Goal: Task Accomplishment & Management: Complete application form

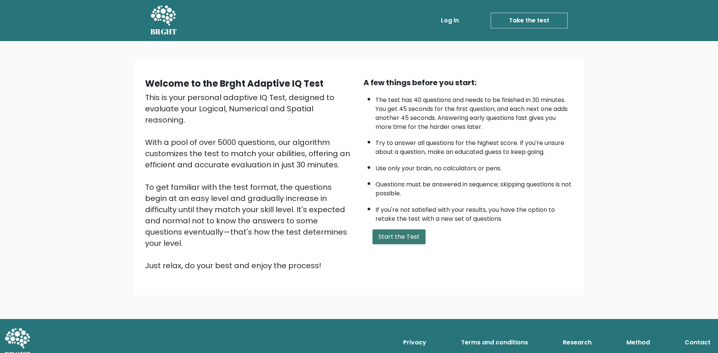
click at [399, 239] on button "Start the Test" at bounding box center [399, 237] width 53 height 15
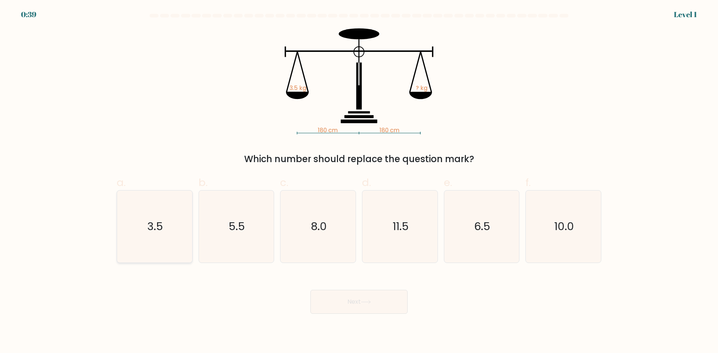
click at [171, 212] on icon "3.5" at bounding box center [155, 227] width 72 height 72
click at [359, 182] on input "a. 3.5" at bounding box center [359, 179] width 0 height 5
radio input "true"
click at [368, 296] on button "Next" at bounding box center [358, 302] width 97 height 24
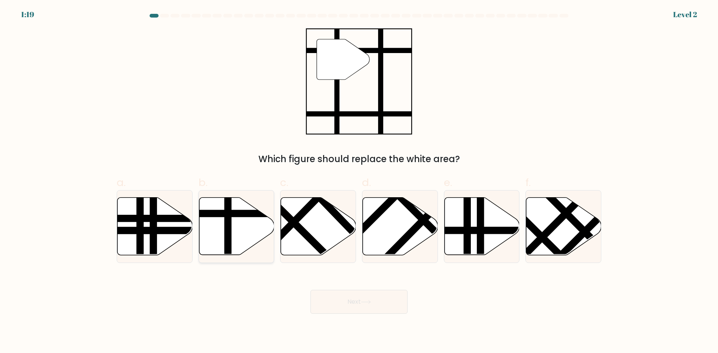
click at [238, 244] on icon at bounding box center [236, 227] width 75 height 58
click at [359, 182] on input "b." at bounding box center [359, 179] width 0 height 5
radio input "true"
click at [347, 298] on button "Next" at bounding box center [358, 302] width 97 height 24
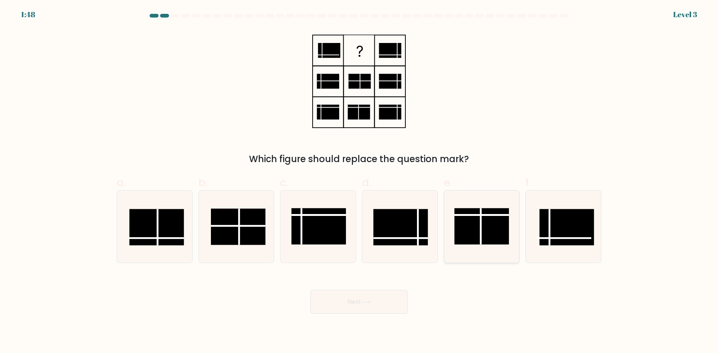
click at [474, 232] on rect at bounding box center [482, 226] width 55 height 36
click at [359, 182] on input "e." at bounding box center [359, 179] width 0 height 5
radio input "true"
click at [387, 303] on button "Next" at bounding box center [358, 302] width 97 height 24
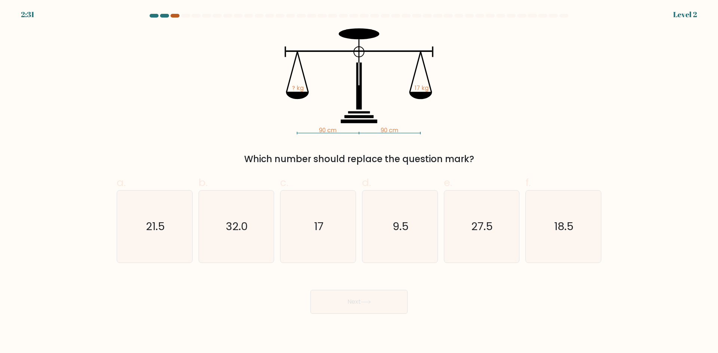
click at [177, 17] on div at bounding box center [359, 17] width 494 height 7
click at [177, 17] on div at bounding box center [175, 16] width 9 height 4
click at [166, 17] on div at bounding box center [164, 16] width 9 height 4
drag, startPoint x: 327, startPoint y: 228, endPoint x: 361, endPoint y: 279, distance: 61.3
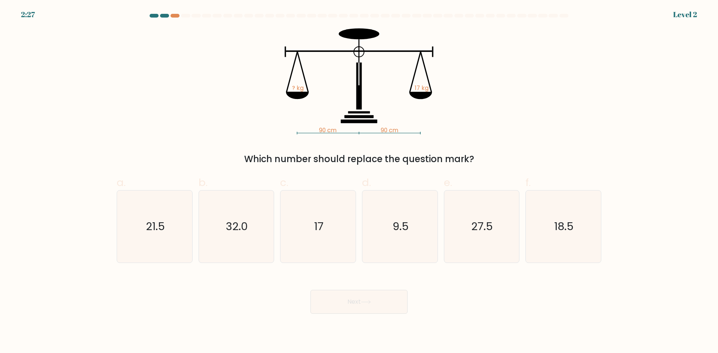
click at [327, 228] on icon "17" at bounding box center [318, 227] width 72 height 72
click at [359, 182] on input "c. 17" at bounding box center [359, 179] width 0 height 5
radio input "true"
click at [364, 302] on icon at bounding box center [366, 302] width 10 height 4
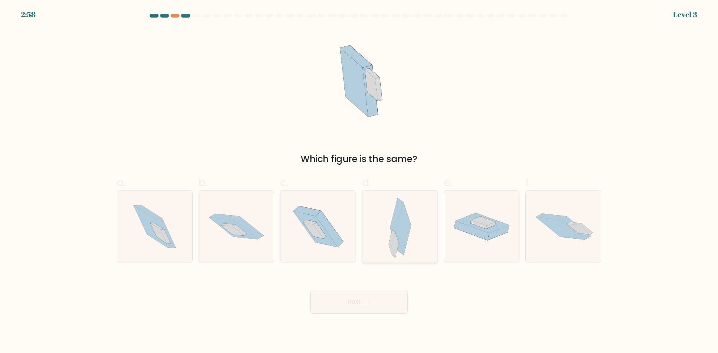
drag, startPoint x: 399, startPoint y: 229, endPoint x: 389, endPoint y: 253, distance: 25.8
click at [399, 230] on icon at bounding box center [403, 229] width 15 height 52
click at [359, 182] on input "d." at bounding box center [359, 179] width 0 height 5
radio input "true"
click at [368, 309] on button "Next" at bounding box center [358, 302] width 97 height 24
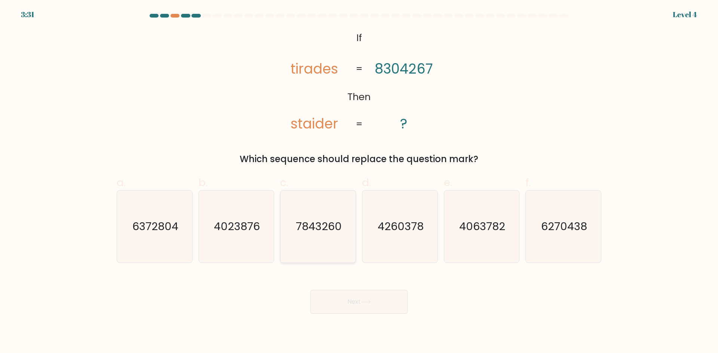
click at [324, 243] on icon "7843260" at bounding box center [318, 227] width 72 height 72
click at [359, 182] on input "c. 7843260" at bounding box center [359, 179] width 0 height 5
radio input "true"
click at [350, 302] on button "Next" at bounding box center [358, 302] width 97 height 24
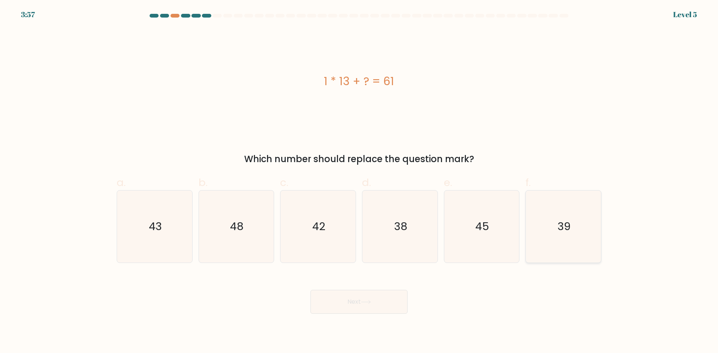
click at [576, 234] on icon "39" at bounding box center [563, 227] width 72 height 72
click at [359, 182] on input "f. 39" at bounding box center [359, 179] width 0 height 5
radio input "true"
click at [260, 233] on icon "48" at bounding box center [236, 227] width 72 height 72
click at [359, 182] on input "b. 48" at bounding box center [359, 179] width 0 height 5
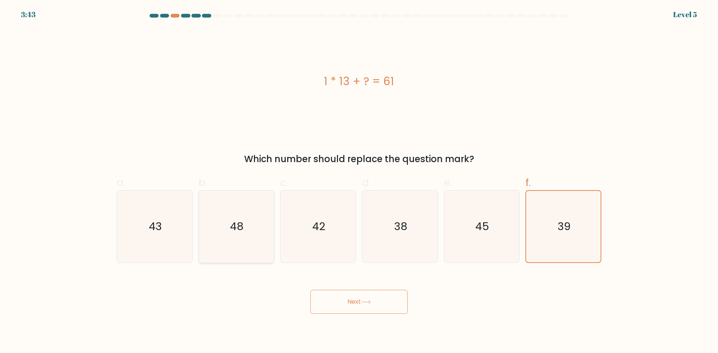
radio input "true"
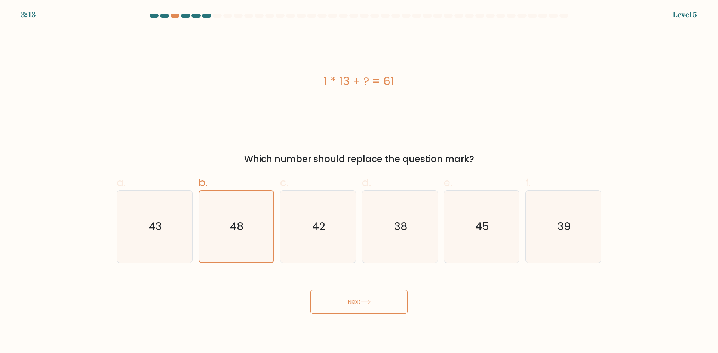
click at [351, 303] on button "Next" at bounding box center [358, 302] width 97 height 24
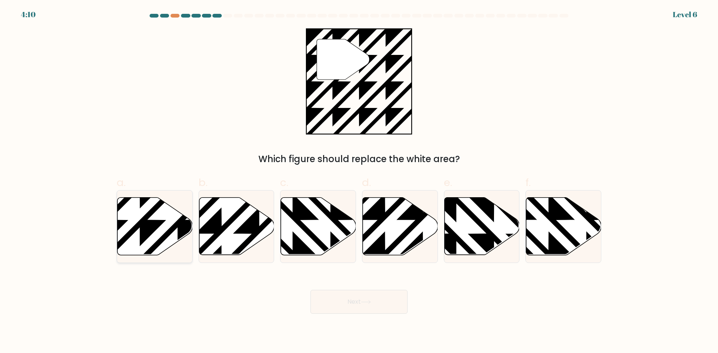
click at [160, 228] on icon at bounding box center [154, 227] width 75 height 58
click at [359, 182] on input "a." at bounding box center [359, 179] width 0 height 5
radio input "true"
click at [347, 304] on button "Next" at bounding box center [358, 302] width 97 height 24
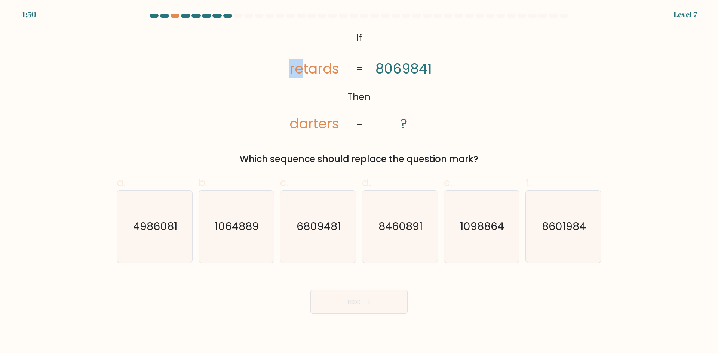
drag, startPoint x: 290, startPoint y: 72, endPoint x: 298, endPoint y: 75, distance: 8.8
click at [301, 73] on tspan "retards" at bounding box center [315, 68] width 50 height 19
drag, startPoint x: 298, startPoint y: 127, endPoint x: 288, endPoint y: 128, distance: 10.1
click at [288, 128] on icon "@import url('https://fonts.googleapis.com/css?family=Abril+Fatface:400,100,100i…" at bounding box center [359, 81] width 172 height 106
drag, startPoint x: 426, startPoint y: 70, endPoint x: 422, endPoint y: 70, distance: 4.1
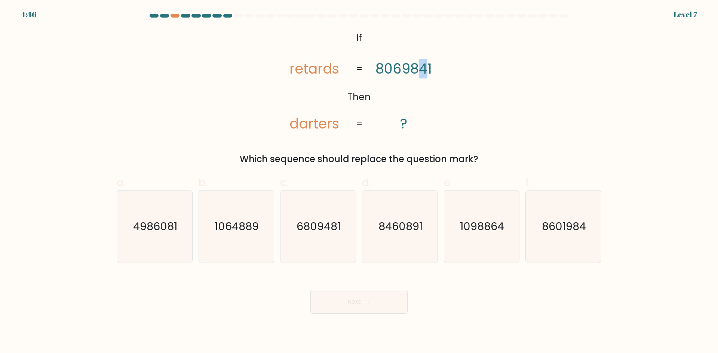
click at [422, 70] on tspan "8069841" at bounding box center [404, 68] width 56 height 19
click at [302, 127] on tspan "darters" at bounding box center [315, 123] width 50 height 19
click at [407, 70] on tspan "8069841" at bounding box center [404, 68] width 56 height 19
click at [145, 248] on icon "4986081" at bounding box center [155, 227] width 72 height 72
click at [359, 182] on input "a. 4986081" at bounding box center [359, 179] width 0 height 5
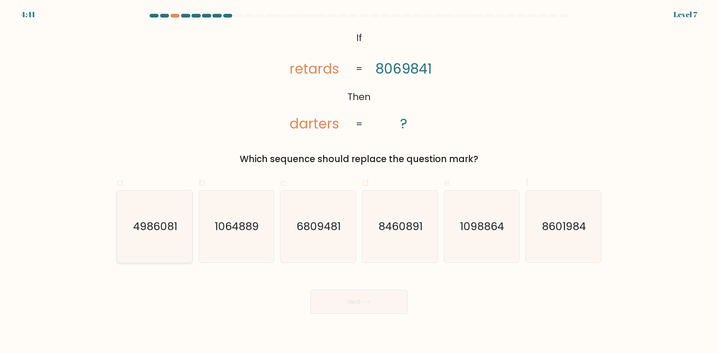
radio input "true"
click at [365, 298] on button "Next" at bounding box center [358, 302] width 97 height 24
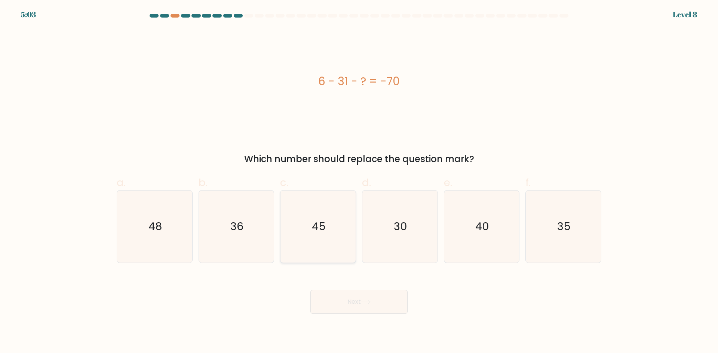
click at [338, 243] on icon "45" at bounding box center [318, 227] width 72 height 72
click at [359, 182] on input "c. 45" at bounding box center [359, 179] width 0 height 5
radio input "true"
click at [376, 306] on button "Next" at bounding box center [358, 302] width 97 height 24
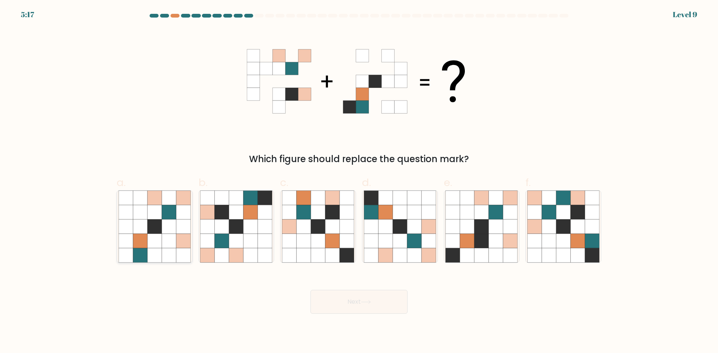
click at [138, 247] on icon at bounding box center [140, 241] width 14 height 14
click at [359, 182] on input "a." at bounding box center [359, 179] width 0 height 5
radio input "true"
click at [358, 301] on button "Next" at bounding box center [358, 302] width 97 height 24
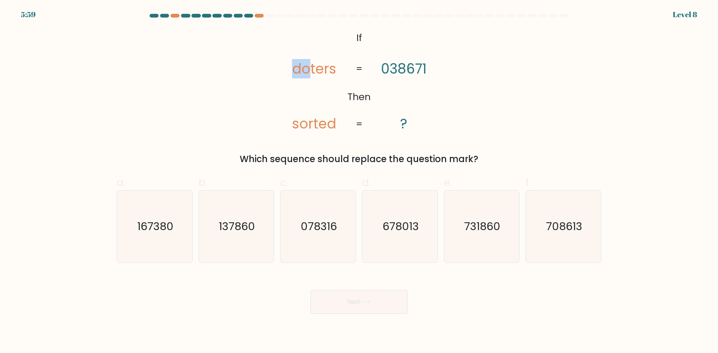
drag, startPoint x: 309, startPoint y: 72, endPoint x: 295, endPoint y: 70, distance: 13.9
click at [295, 70] on tspan "doters" at bounding box center [314, 68] width 44 height 19
drag, startPoint x: 397, startPoint y: 70, endPoint x: 392, endPoint y: 70, distance: 4.9
click at [392, 70] on tspan "038671" at bounding box center [404, 68] width 46 height 19
drag, startPoint x: 232, startPoint y: 236, endPoint x: 317, endPoint y: 277, distance: 95.0
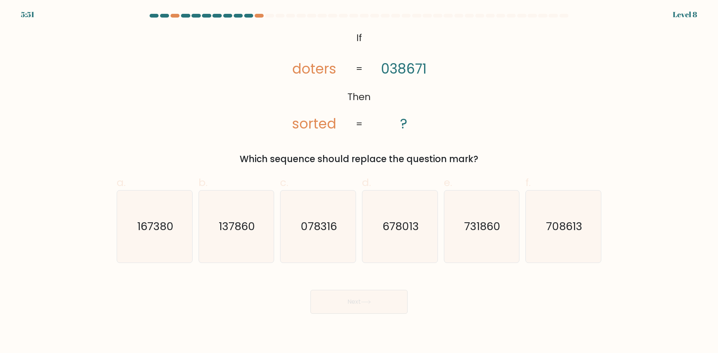
click at [232, 236] on icon "137860" at bounding box center [236, 227] width 72 height 72
click at [359, 303] on button "Next" at bounding box center [358, 302] width 97 height 24
click at [266, 246] on icon "137860" at bounding box center [236, 227] width 72 height 72
click at [359, 182] on input "b. 137860" at bounding box center [359, 179] width 0 height 5
radio input "true"
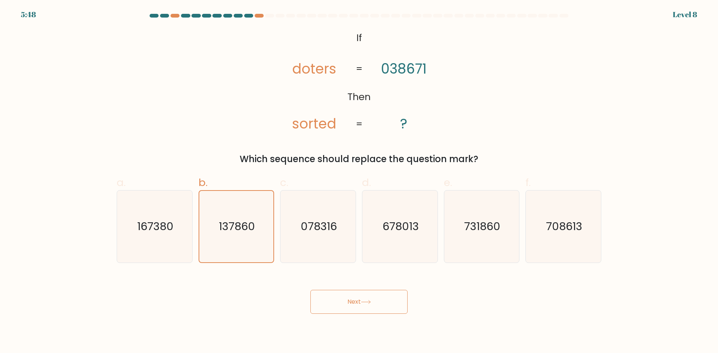
click at [358, 304] on button "Next" at bounding box center [358, 302] width 97 height 24
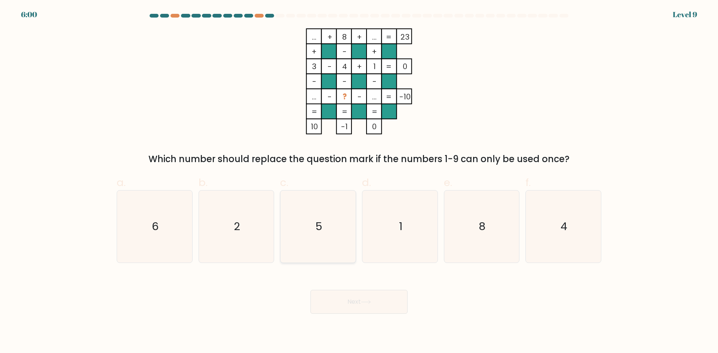
click at [319, 209] on icon "5" at bounding box center [318, 227] width 72 height 72
click at [359, 182] on input "c. 5" at bounding box center [359, 179] width 0 height 5
radio input "true"
click at [356, 305] on button "Next" at bounding box center [358, 302] width 97 height 24
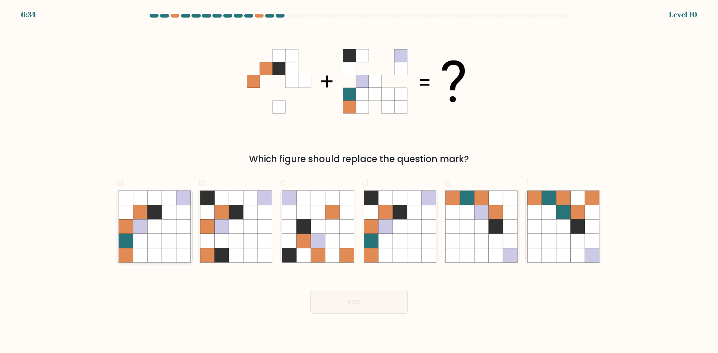
click at [171, 245] on icon at bounding box center [169, 241] width 14 height 14
click at [359, 182] on input "a." at bounding box center [359, 179] width 0 height 5
radio input "true"
click at [347, 309] on button "Next" at bounding box center [358, 302] width 97 height 24
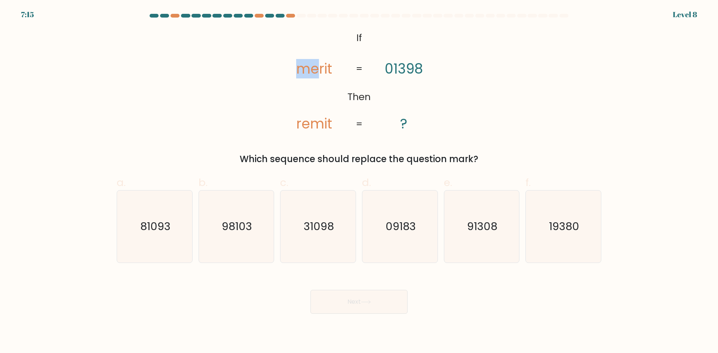
drag, startPoint x: 309, startPoint y: 73, endPoint x: 284, endPoint y: 76, distance: 25.2
click at [284, 76] on icon "@import url('https://fonts.googleapis.com/css?family=Abril+Fatface:400,100,100i…" at bounding box center [359, 81] width 172 height 106
drag, startPoint x: 406, startPoint y: 73, endPoint x: 400, endPoint y: 73, distance: 6.0
click at [400, 73] on tspan "01398" at bounding box center [404, 68] width 38 height 19
click at [310, 238] on icon "31098" at bounding box center [318, 227] width 72 height 72
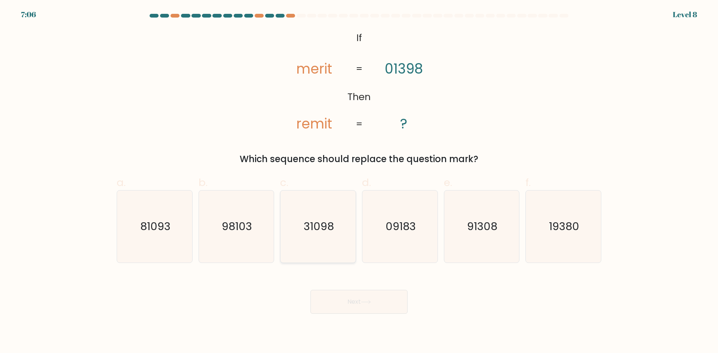
click at [359, 182] on input "c. 31098" at bounding box center [359, 179] width 0 height 5
radio input "true"
click at [355, 307] on button "Next" at bounding box center [358, 302] width 97 height 24
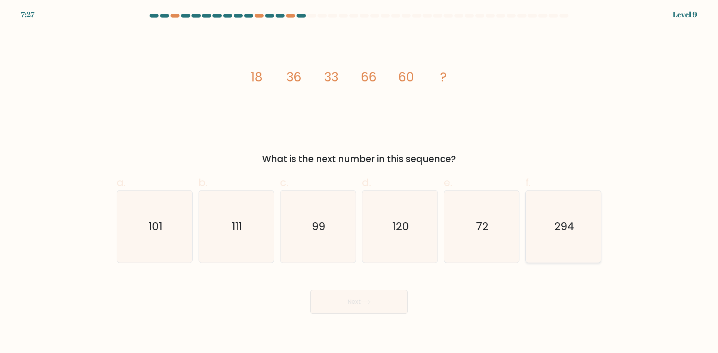
click at [555, 237] on icon "294" at bounding box center [563, 227] width 72 height 72
click at [359, 182] on input "f. 294" at bounding box center [359, 179] width 0 height 5
radio input "true"
click at [363, 313] on button "Next" at bounding box center [358, 302] width 97 height 24
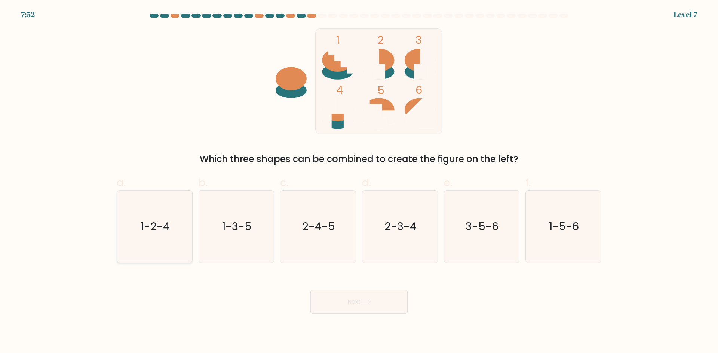
click at [166, 224] on text "1-2-4" at bounding box center [155, 226] width 29 height 15
click at [359, 182] on input "a. 1-2-4" at bounding box center [359, 179] width 0 height 5
radio input "true"
click at [361, 297] on button "Next" at bounding box center [358, 302] width 97 height 24
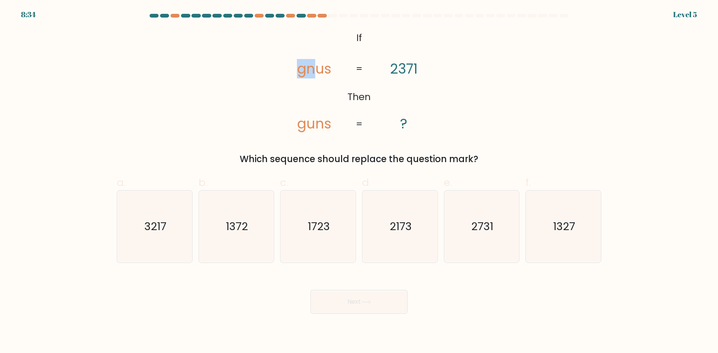
drag, startPoint x: 315, startPoint y: 74, endPoint x: 298, endPoint y: 73, distance: 16.8
click at [298, 73] on tspan "gnus" at bounding box center [314, 68] width 34 height 19
drag, startPoint x: 395, startPoint y: 70, endPoint x: 388, endPoint y: 70, distance: 7.1
click at [388, 70] on icon "@import url('https://fonts.googleapis.com/css?family=Abril+Fatface:400,100,100i…" at bounding box center [359, 81] width 172 height 106
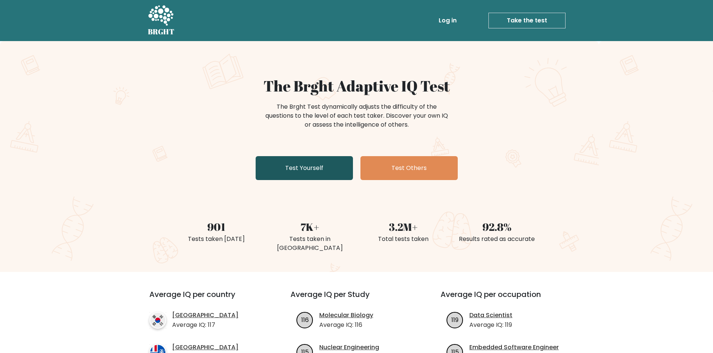
click at [326, 166] on link "Test Yourself" at bounding box center [303, 168] width 97 height 24
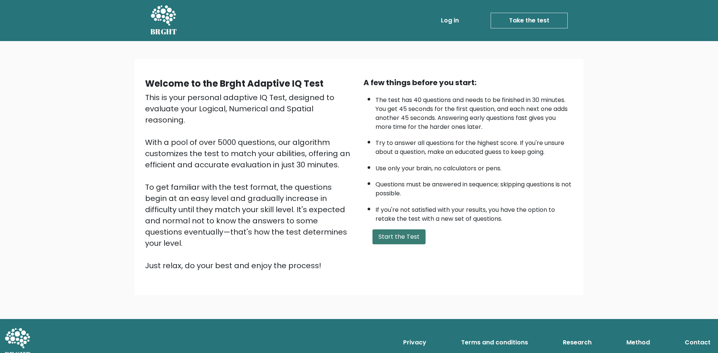
click at [390, 234] on button "Start the Test" at bounding box center [399, 237] width 53 height 15
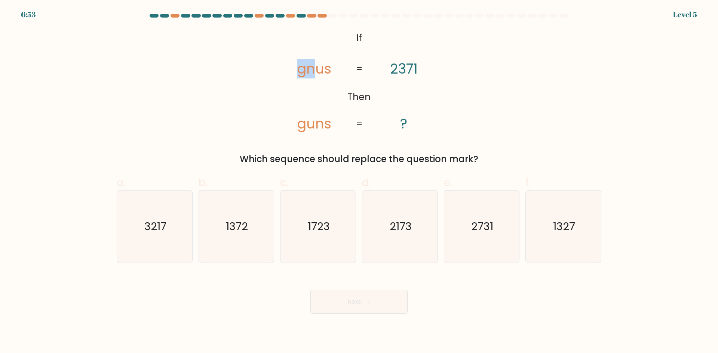
drag, startPoint x: 312, startPoint y: 70, endPoint x: 301, endPoint y: 71, distance: 10.9
click at [301, 71] on tspan "gnus" at bounding box center [314, 68] width 34 height 19
drag, startPoint x: 396, startPoint y: 70, endPoint x: 385, endPoint y: 71, distance: 10.9
click at [385, 71] on icon "@import url('[URL][DOMAIN_NAME]); If Then gnus guns 2371 ? = =" at bounding box center [359, 81] width 172 height 106
click at [475, 235] on icon "2731" at bounding box center [482, 227] width 72 height 72
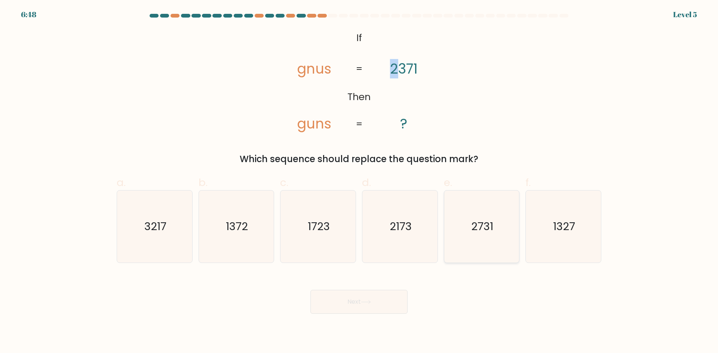
click at [359, 182] on input "e. 2731" at bounding box center [359, 179] width 0 height 5
radio input "true"
click at [385, 302] on button "Next" at bounding box center [358, 302] width 97 height 24
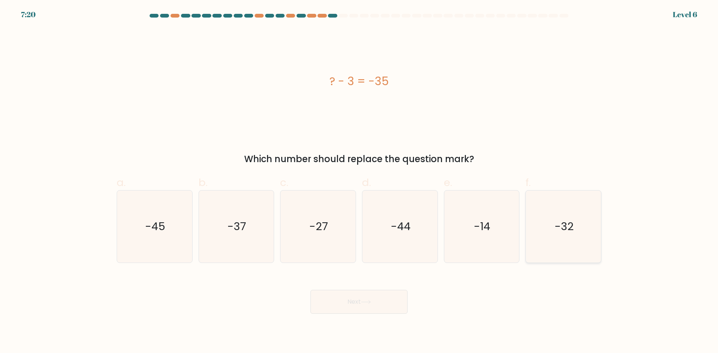
click at [577, 229] on icon "-32" at bounding box center [563, 227] width 72 height 72
click at [359, 182] on input "f. -32" at bounding box center [359, 179] width 0 height 5
radio input "true"
click at [368, 301] on icon at bounding box center [366, 302] width 10 height 4
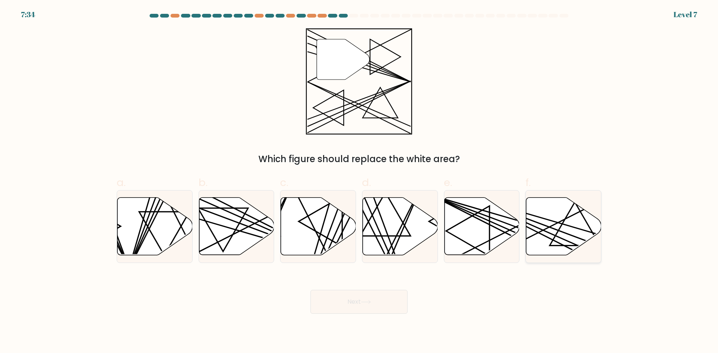
click at [549, 235] on icon at bounding box center [563, 227] width 75 height 58
click at [359, 182] on input "f." at bounding box center [359, 179] width 0 height 5
radio input "true"
click at [380, 298] on button "Next" at bounding box center [358, 302] width 97 height 24
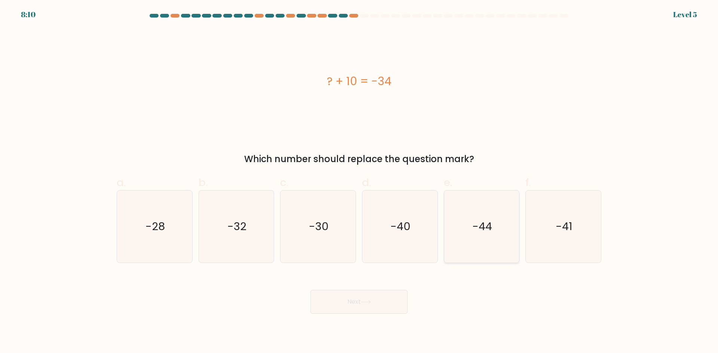
click at [478, 239] on icon "-44" at bounding box center [482, 227] width 72 height 72
click at [359, 182] on input "e. -44" at bounding box center [359, 179] width 0 height 5
radio input "true"
click at [393, 297] on button "Next" at bounding box center [358, 302] width 97 height 24
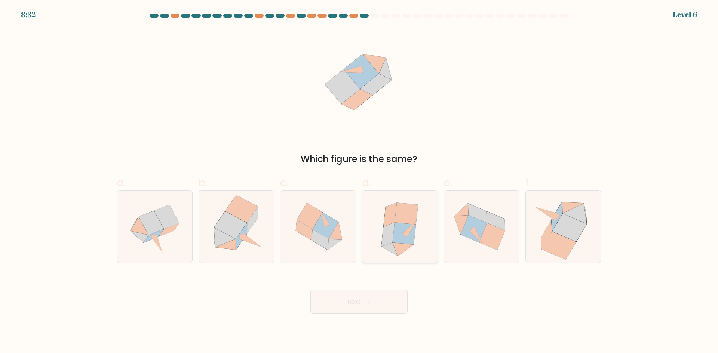
click at [414, 246] on icon at bounding box center [400, 227] width 64 height 72
click at [359, 182] on input "d." at bounding box center [359, 179] width 0 height 5
radio input "true"
click at [254, 216] on icon at bounding box center [252, 220] width 11 height 27
click at [359, 182] on input "b." at bounding box center [359, 179] width 0 height 5
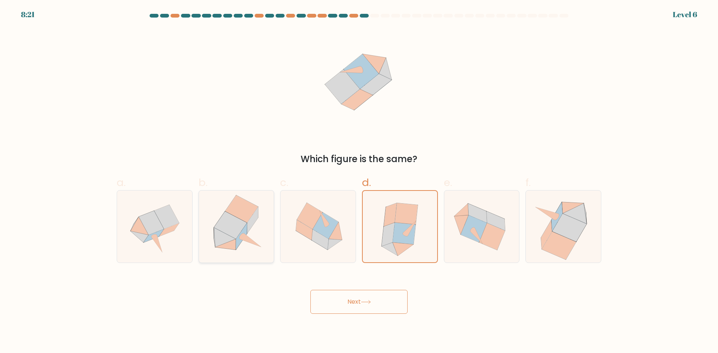
radio input "true"
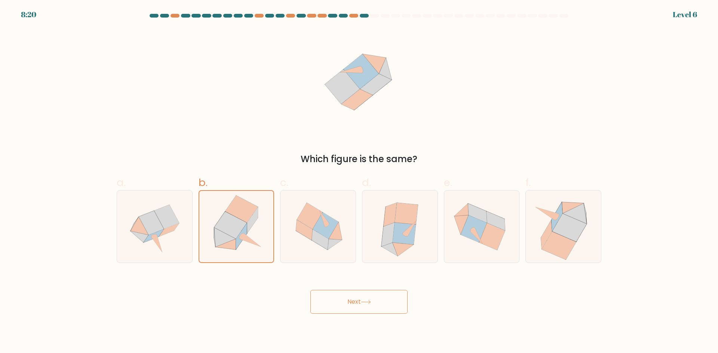
click at [344, 315] on body "8:20 Level 6" at bounding box center [359, 176] width 718 height 353
click at [346, 306] on button "Next" at bounding box center [358, 302] width 97 height 24
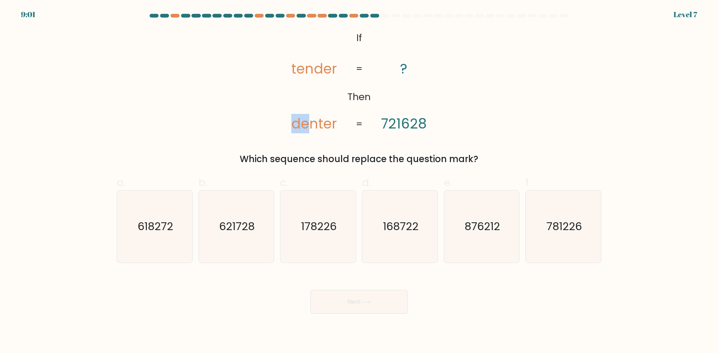
drag, startPoint x: 309, startPoint y: 125, endPoint x: 279, endPoint y: 123, distance: 29.3
click at [279, 123] on icon "@import url('https://fonts.googleapis.com/css?family=Abril+Fatface:400,100,100i…" at bounding box center [359, 81] width 172 height 106
click at [402, 126] on tspan "721628" at bounding box center [404, 123] width 46 height 19
click at [306, 128] on tspan "denter" at bounding box center [314, 123] width 46 height 19
drag, startPoint x: 309, startPoint y: 127, endPoint x: 304, endPoint y: 127, distance: 4.5
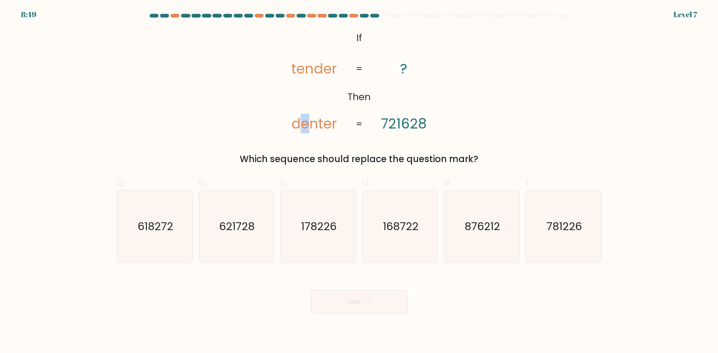
click at [304, 127] on tspan "denter" at bounding box center [314, 123] width 46 height 19
drag, startPoint x: 396, startPoint y: 127, endPoint x: 389, endPoint y: 127, distance: 7.5
click at [392, 127] on tspan "721628" at bounding box center [404, 123] width 46 height 19
click at [239, 245] on icon "621728" at bounding box center [236, 227] width 72 height 72
click at [359, 182] on input "b. 621728" at bounding box center [359, 179] width 0 height 5
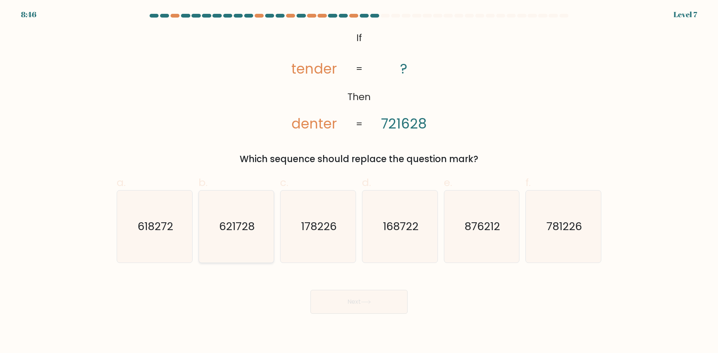
radio input "true"
click at [380, 306] on button "Next" at bounding box center [358, 302] width 97 height 24
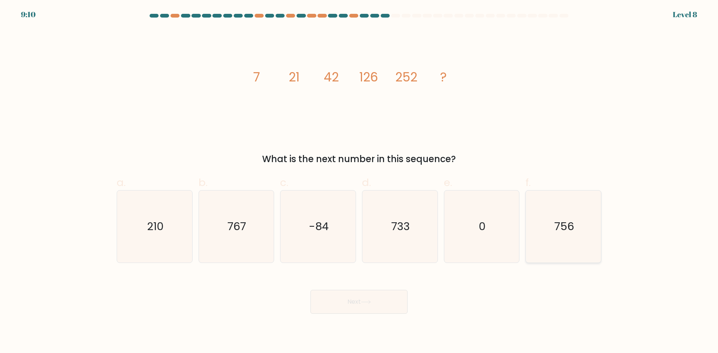
click at [581, 239] on icon "756" at bounding box center [563, 227] width 72 height 72
click at [359, 182] on input "f. 756" at bounding box center [359, 179] width 0 height 5
radio input "true"
click at [325, 294] on button "Next" at bounding box center [358, 302] width 97 height 24
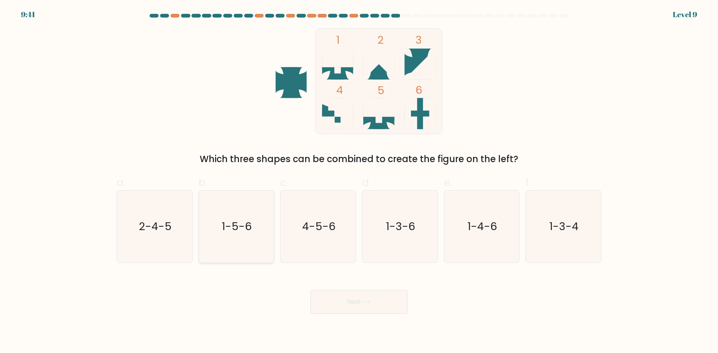
click at [244, 241] on icon "1-5-6" at bounding box center [236, 227] width 72 height 72
click at [359, 182] on input "b. 1-5-6" at bounding box center [359, 179] width 0 height 5
radio input "true"
click at [337, 300] on button "Next" at bounding box center [358, 302] width 97 height 24
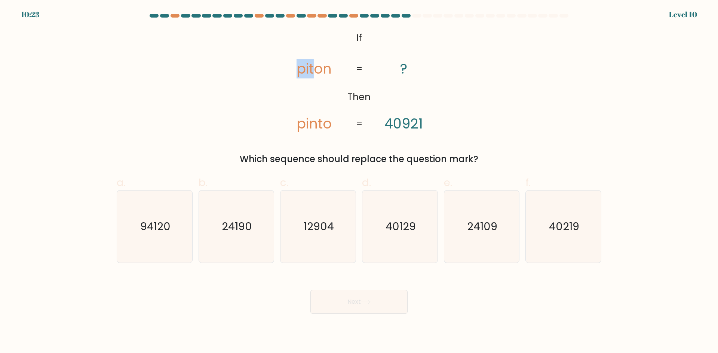
drag, startPoint x: 298, startPoint y: 74, endPoint x: 312, endPoint y: 73, distance: 14.6
click at [312, 73] on tspan "piton" at bounding box center [314, 68] width 35 height 19
click at [558, 239] on icon "40219" at bounding box center [563, 227] width 72 height 72
click at [359, 182] on input "f. 40219" at bounding box center [359, 179] width 0 height 5
radio input "true"
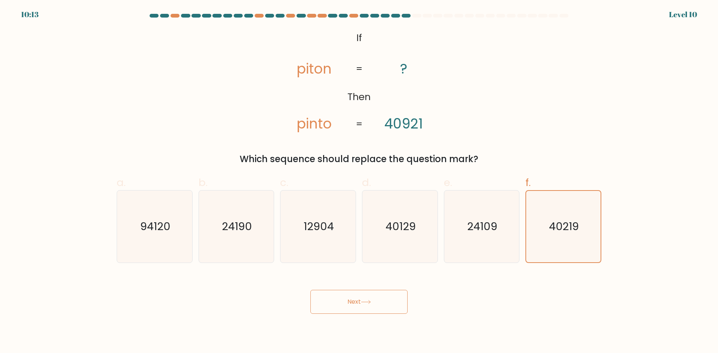
click at [327, 303] on button "Next" at bounding box center [358, 302] width 97 height 24
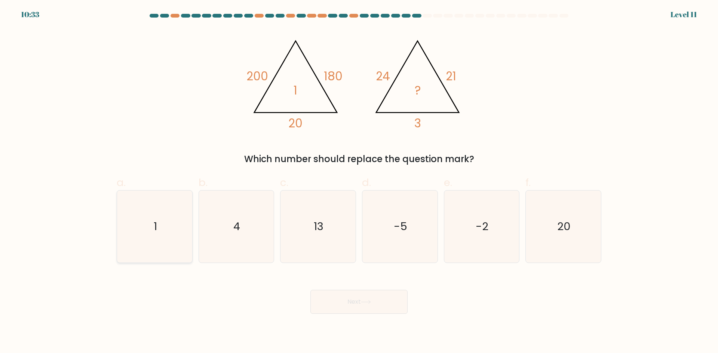
click at [166, 238] on icon "1" at bounding box center [155, 227] width 72 height 72
click at [359, 182] on input "a. 1" at bounding box center [359, 179] width 0 height 5
radio input "true"
click at [356, 302] on button "Next" at bounding box center [358, 302] width 97 height 24
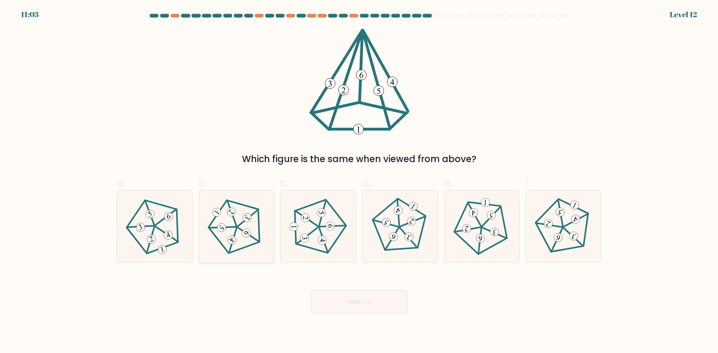
drag, startPoint x: 218, startPoint y: 240, endPoint x: 239, endPoint y: 239, distance: 20.6
click at [218, 239] on 165 at bounding box center [238, 228] width 71 height 72
click at [359, 182] on input "b." at bounding box center [359, 179] width 0 height 5
radio input "true"
click at [368, 308] on button "Next" at bounding box center [358, 302] width 97 height 24
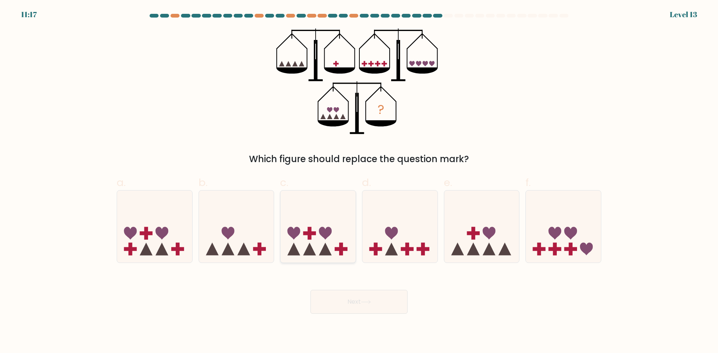
click at [337, 239] on icon at bounding box center [318, 227] width 75 height 62
click at [359, 182] on input "c." at bounding box center [359, 179] width 0 height 5
radio input "true"
click at [558, 233] on icon at bounding box center [555, 233] width 13 height 13
click at [359, 182] on input "f." at bounding box center [359, 179] width 0 height 5
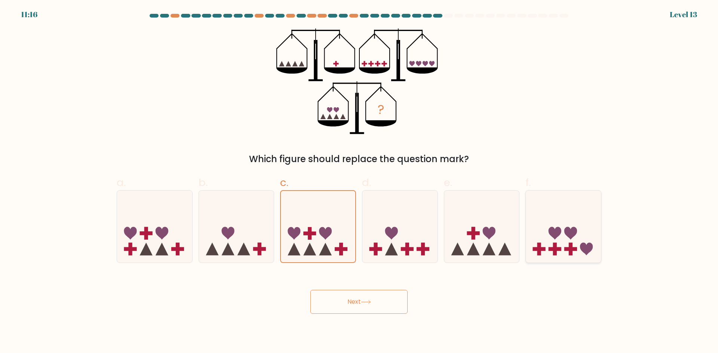
radio input "true"
click at [332, 235] on icon at bounding box center [318, 227] width 75 height 62
click at [359, 182] on input "c." at bounding box center [359, 179] width 0 height 5
radio input "true"
click at [359, 302] on button "Next" at bounding box center [358, 302] width 97 height 24
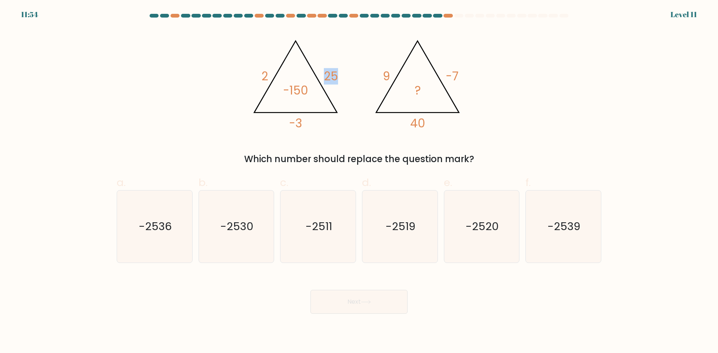
drag, startPoint x: 338, startPoint y: 75, endPoint x: 323, endPoint y: 76, distance: 14.7
click at [323, 76] on icon "@import url('https://fonts.googleapis.com/css?family=Abril+Fatface:400,100,100i…" at bounding box center [359, 81] width 224 height 106
click at [307, 94] on tspan "-150" at bounding box center [295, 90] width 25 height 16
click at [326, 77] on tspan "25" at bounding box center [331, 76] width 14 height 16
drag, startPoint x: 307, startPoint y: 94, endPoint x: 276, endPoint y: 93, distance: 31.1
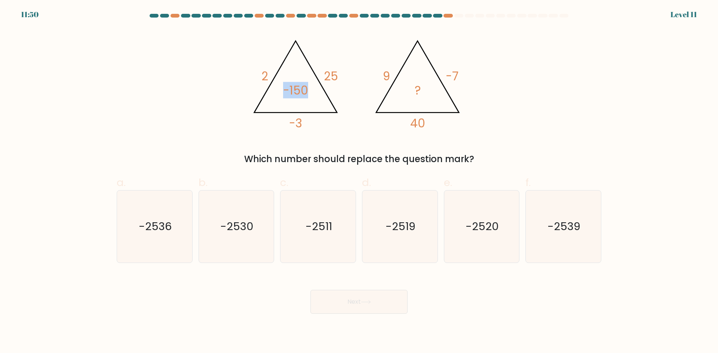
click at [276, 93] on icon "@import url('https://fonts.googleapis.com/css?family=Abril+Fatface:400,100,100i…" at bounding box center [359, 81] width 224 height 106
click at [259, 84] on icon "@import url('https://fonts.googleapis.com/css?family=Abril+Fatface:400,100,100i…" at bounding box center [359, 81] width 224 height 106
drag, startPoint x: 461, startPoint y: 246, endPoint x: 443, endPoint y: 262, distance: 24.6
click at [461, 246] on icon "-2520" at bounding box center [482, 227] width 72 height 72
click at [359, 182] on input "e. -2520" at bounding box center [359, 179] width 0 height 5
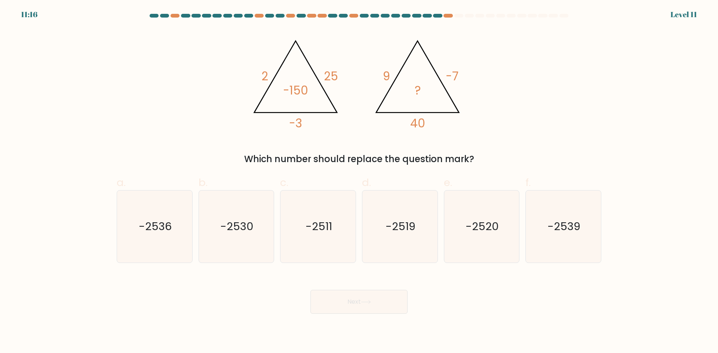
radio input "true"
click at [368, 301] on icon at bounding box center [366, 302] width 10 height 4
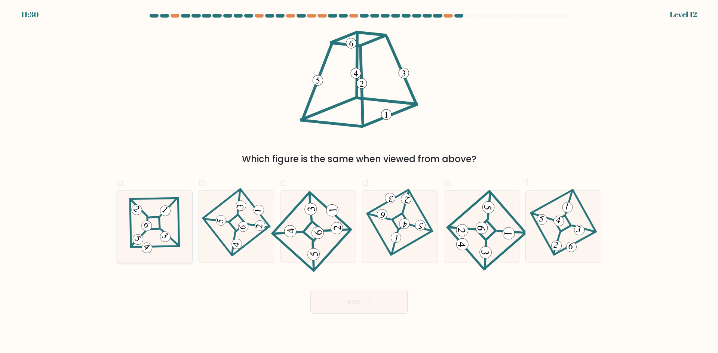
click at [146, 218] on icon at bounding box center [154, 227] width 50 height 58
click at [359, 182] on input "a." at bounding box center [359, 179] width 0 height 5
radio input "true"
click at [376, 309] on button "Next" at bounding box center [358, 302] width 97 height 24
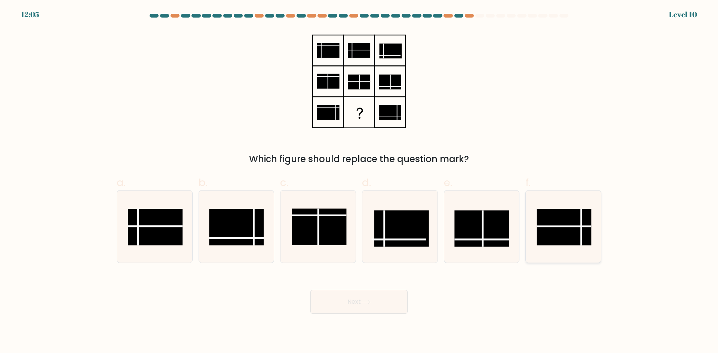
click at [564, 235] on rect at bounding box center [564, 227] width 55 height 36
click at [359, 182] on input "f." at bounding box center [359, 179] width 0 height 5
radio input "true"
click at [363, 306] on button "Next" at bounding box center [358, 302] width 97 height 24
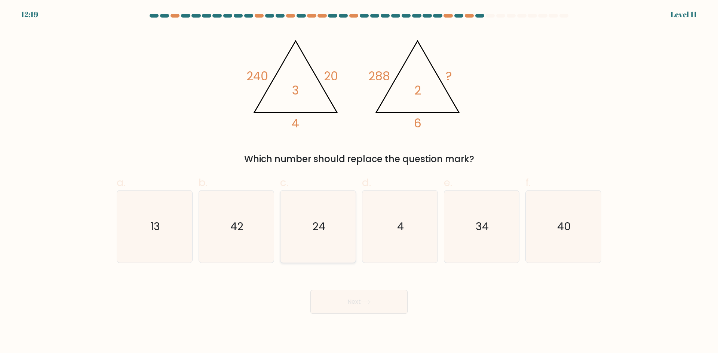
drag, startPoint x: 309, startPoint y: 232, endPoint x: 312, endPoint y: 236, distance: 5.0
click at [309, 232] on icon "24" at bounding box center [318, 227] width 72 height 72
click at [359, 182] on input "c. 24" at bounding box center [359, 179] width 0 height 5
radio input "true"
click at [343, 294] on button "Next" at bounding box center [358, 302] width 97 height 24
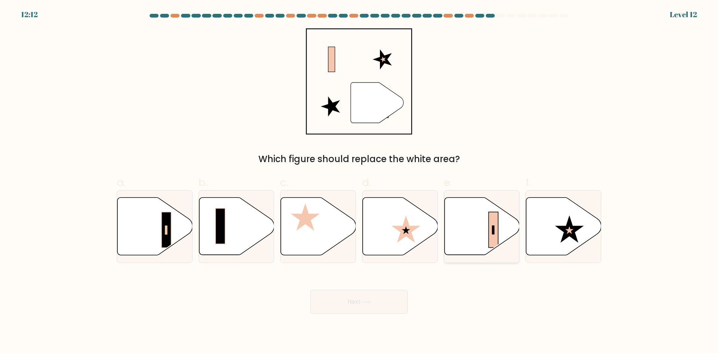
click at [481, 241] on icon at bounding box center [481, 227] width 75 height 58
click at [359, 182] on input "e." at bounding box center [359, 179] width 0 height 5
radio input "true"
click at [376, 303] on button "Next" at bounding box center [358, 302] width 97 height 24
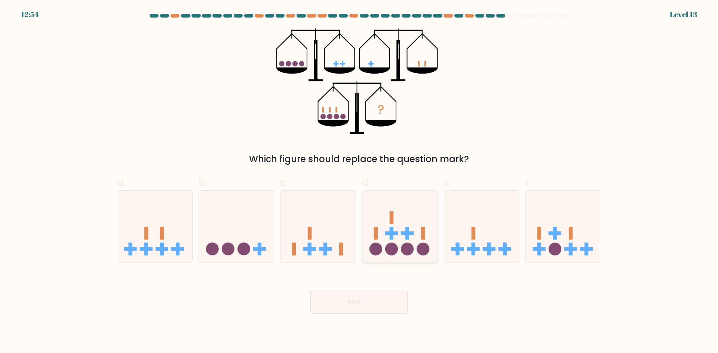
click at [389, 250] on circle at bounding box center [391, 249] width 13 height 13
click at [359, 182] on input "d." at bounding box center [359, 179] width 0 height 5
radio input "true"
click at [375, 299] on button "Next" at bounding box center [358, 302] width 97 height 24
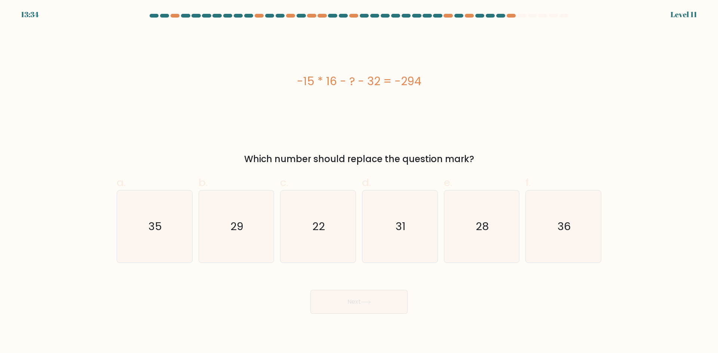
drag, startPoint x: 297, startPoint y: 80, endPoint x: 435, endPoint y: 85, distance: 138.9
click at [435, 85] on div "-15 * 16 - ? - 32 = -294" at bounding box center [359, 81] width 485 height 17
copy div "-15 * 16 - ? - 32 = -294"
drag, startPoint x: 335, startPoint y: 241, endPoint x: 353, endPoint y: 297, distance: 58.7
click at [335, 241] on icon "22" at bounding box center [318, 227] width 72 height 72
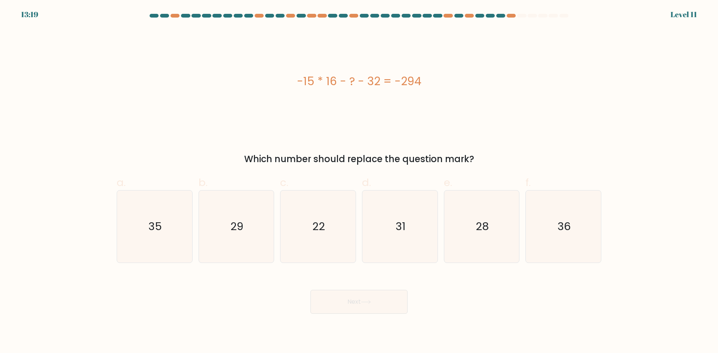
click at [359, 182] on input "c. 22" at bounding box center [359, 179] width 0 height 5
radio input "true"
click at [356, 305] on button "Next" at bounding box center [358, 302] width 97 height 24
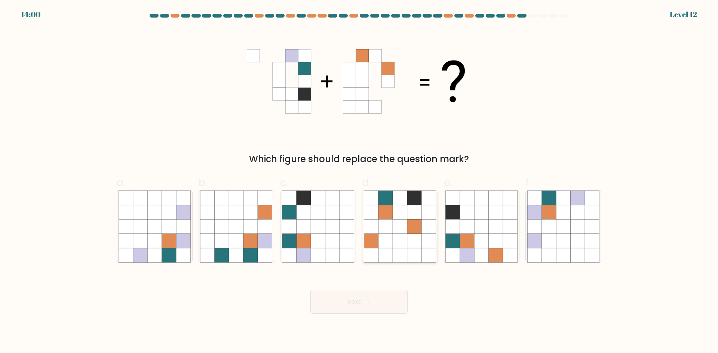
click at [396, 233] on icon at bounding box center [400, 227] width 14 height 14
click at [359, 182] on input "d." at bounding box center [359, 179] width 0 height 5
radio input "true"
click at [373, 307] on button "Next" at bounding box center [358, 302] width 97 height 24
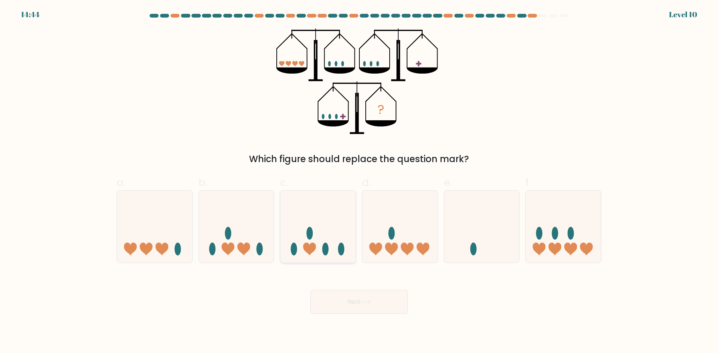
click at [344, 252] on ellipse at bounding box center [341, 249] width 6 height 13
click at [359, 182] on input "c." at bounding box center [359, 179] width 0 height 5
radio input "true"
click at [361, 303] on button "Next" at bounding box center [358, 302] width 97 height 24
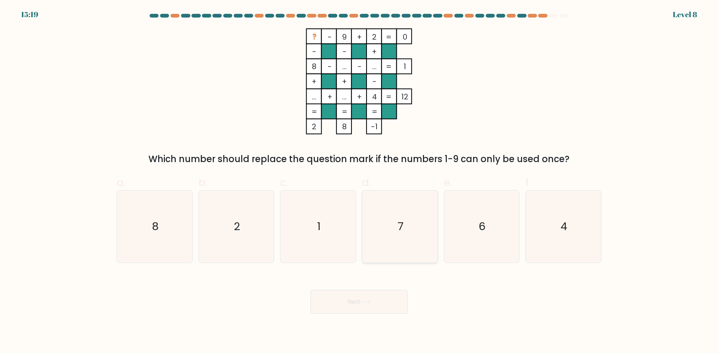
click at [402, 238] on icon "7" at bounding box center [400, 227] width 72 height 72
click at [359, 182] on input "d. 7" at bounding box center [359, 179] width 0 height 5
radio input "true"
click at [398, 296] on button "Next" at bounding box center [358, 302] width 97 height 24
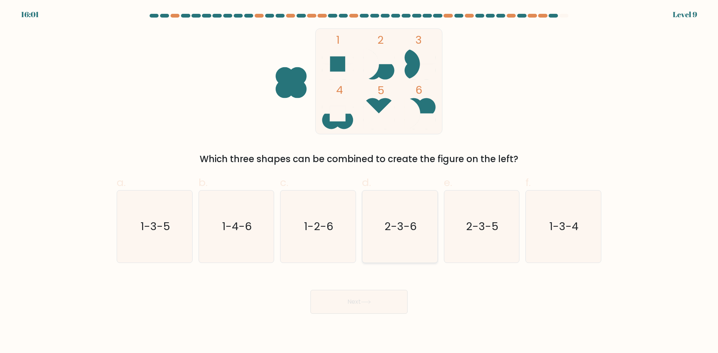
click at [418, 244] on icon "2-3-6" at bounding box center [400, 227] width 72 height 72
click at [359, 182] on input "d. 2-3-6" at bounding box center [359, 179] width 0 height 5
radio input "true"
click at [402, 303] on button "Next" at bounding box center [358, 302] width 97 height 24
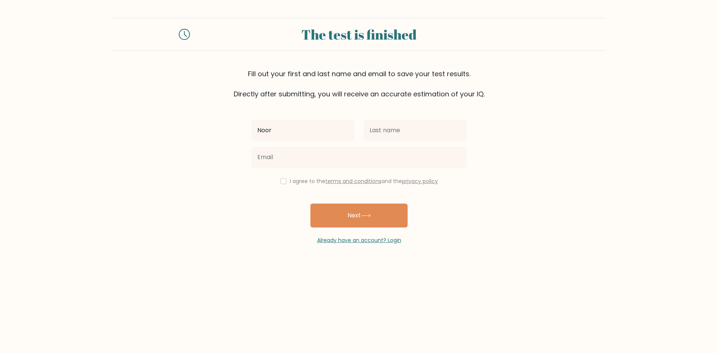
type input "Noor"
click at [393, 137] on input "text" at bounding box center [415, 130] width 103 height 21
type input "Mohamed"
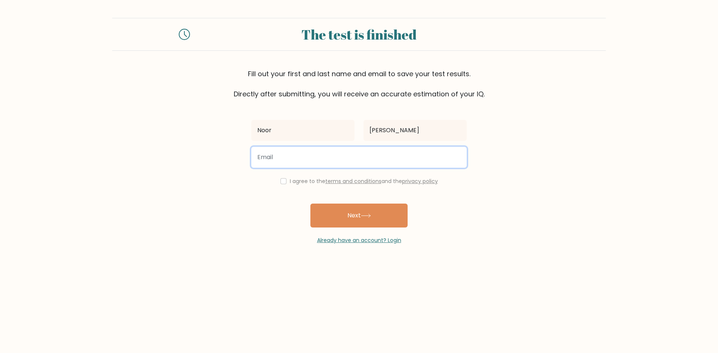
click at [399, 147] on input "email" at bounding box center [358, 157] width 215 height 21
type input "Mahmoud0Noor@gmail.com"
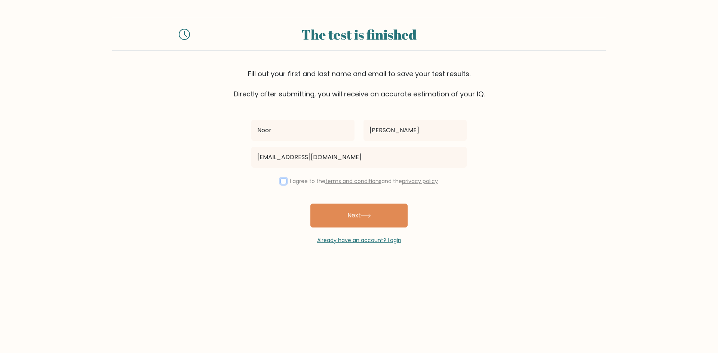
click at [282, 179] on input "checkbox" at bounding box center [284, 181] width 6 height 6
checkbox input "true"
click at [338, 220] on button "Next" at bounding box center [358, 216] width 97 height 24
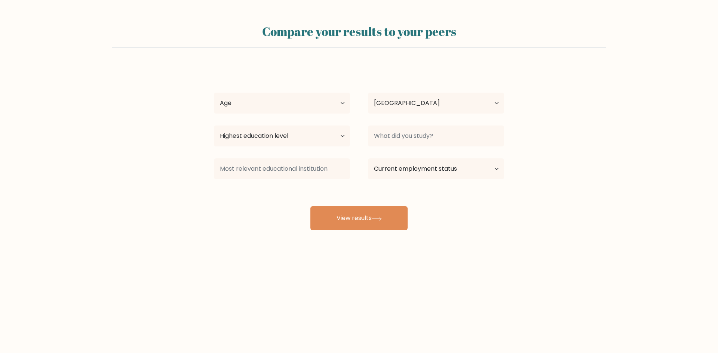
select select "SA"
click at [318, 110] on select "Age Under [DEMOGRAPHIC_DATA] [DEMOGRAPHIC_DATA] [DEMOGRAPHIC_DATA] [DEMOGRAPHIC…" at bounding box center [282, 103] width 136 height 21
select select "18_24"
click at [214, 93] on select "Age Under [DEMOGRAPHIC_DATA] [DEMOGRAPHIC_DATA] [DEMOGRAPHIC_DATA] [DEMOGRAPHIC…" at bounding box center [282, 103] width 136 height 21
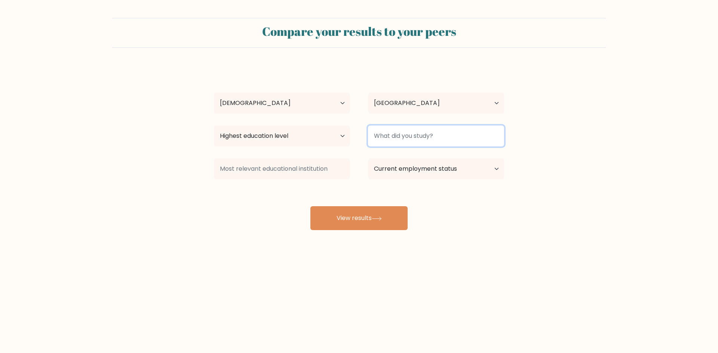
click at [393, 137] on input at bounding box center [436, 136] width 136 height 21
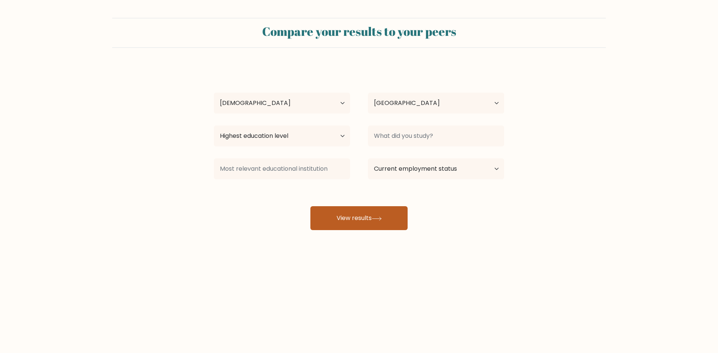
click at [380, 215] on button "View results" at bounding box center [358, 218] width 97 height 24
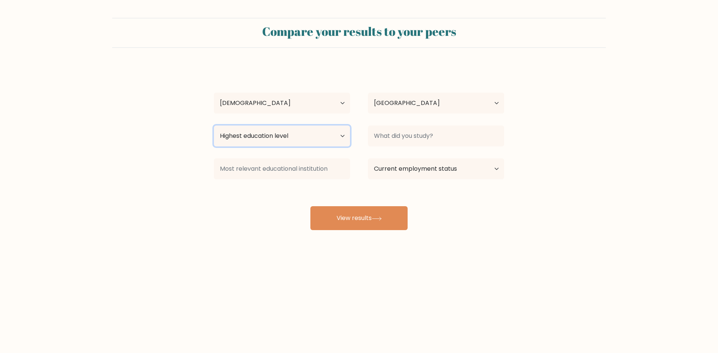
click at [296, 140] on select "Highest education level No schooling Primary Lower Secondary Upper Secondary Oc…" at bounding box center [282, 136] width 136 height 21
select select "bachelors_degree"
click at [214, 126] on select "Highest education level No schooling Primary Lower Secondary Upper Secondary Oc…" at bounding box center [282, 136] width 136 height 21
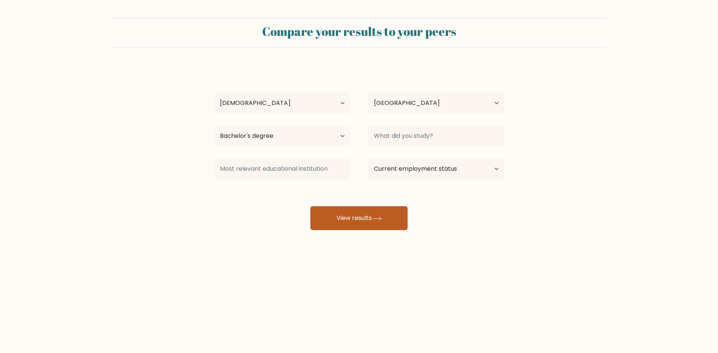
click at [367, 218] on button "View results" at bounding box center [358, 218] width 97 height 24
click at [378, 222] on button "View results" at bounding box center [358, 218] width 97 height 24
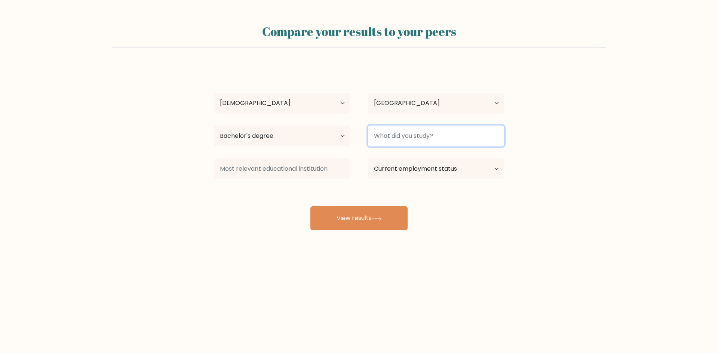
click at [397, 129] on input at bounding box center [436, 136] width 136 height 21
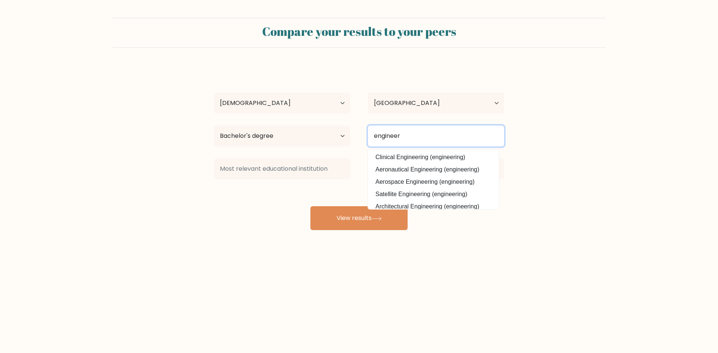
type input "engineer"
click at [310, 206] on button "View results" at bounding box center [358, 218] width 97 height 24
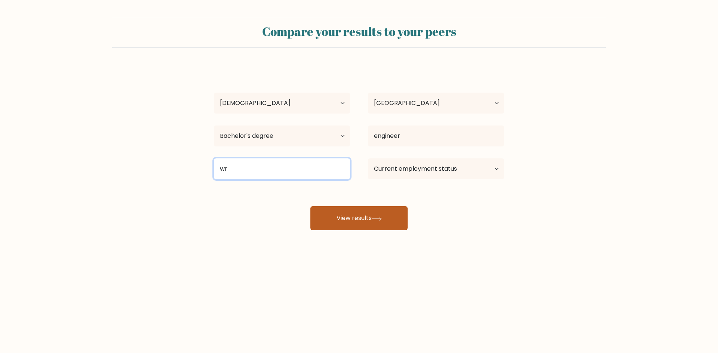
type input "wr"
click at [342, 221] on button "View results" at bounding box center [358, 218] width 97 height 24
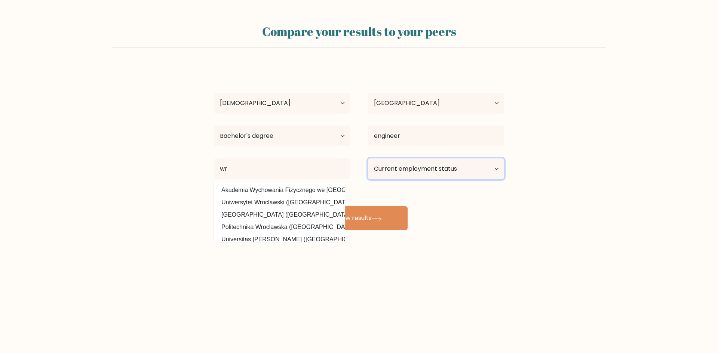
click at [388, 168] on select "Current employment status Employed Student Retired Other / prefer not to answer" at bounding box center [436, 169] width 136 height 21
select select "student"
click at [368, 159] on select "Current employment status Employed Student Retired Other / prefer not to answer" at bounding box center [436, 169] width 136 height 21
click at [303, 201] on option "Uniwersytet Wroclawski (Poland)" at bounding box center [279, 203] width 127 height 12
type input "Uniwersytet Wroclawski"
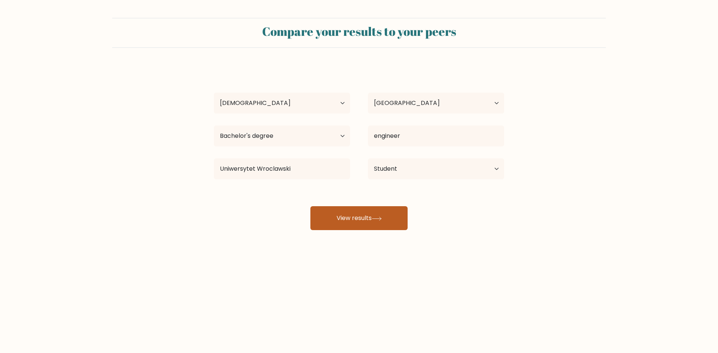
click at [359, 222] on button "View results" at bounding box center [358, 218] width 97 height 24
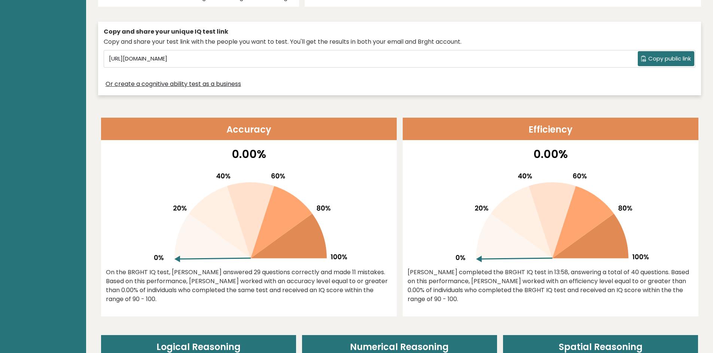
scroll to position [224, 0]
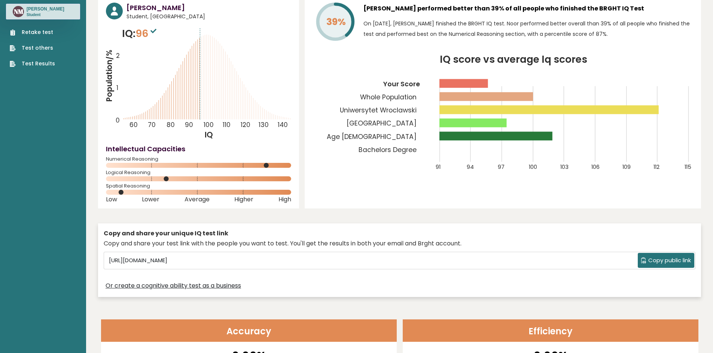
scroll to position [0, 0]
